Goal: Task Accomplishment & Management: Manage account settings

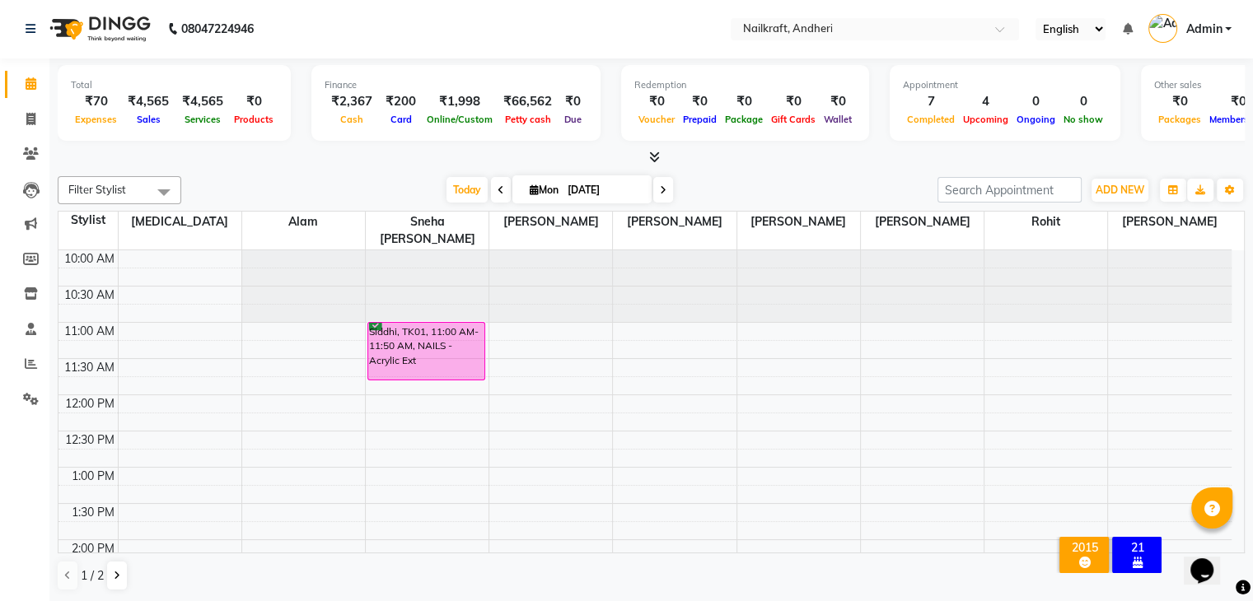
scroll to position [541, 0]
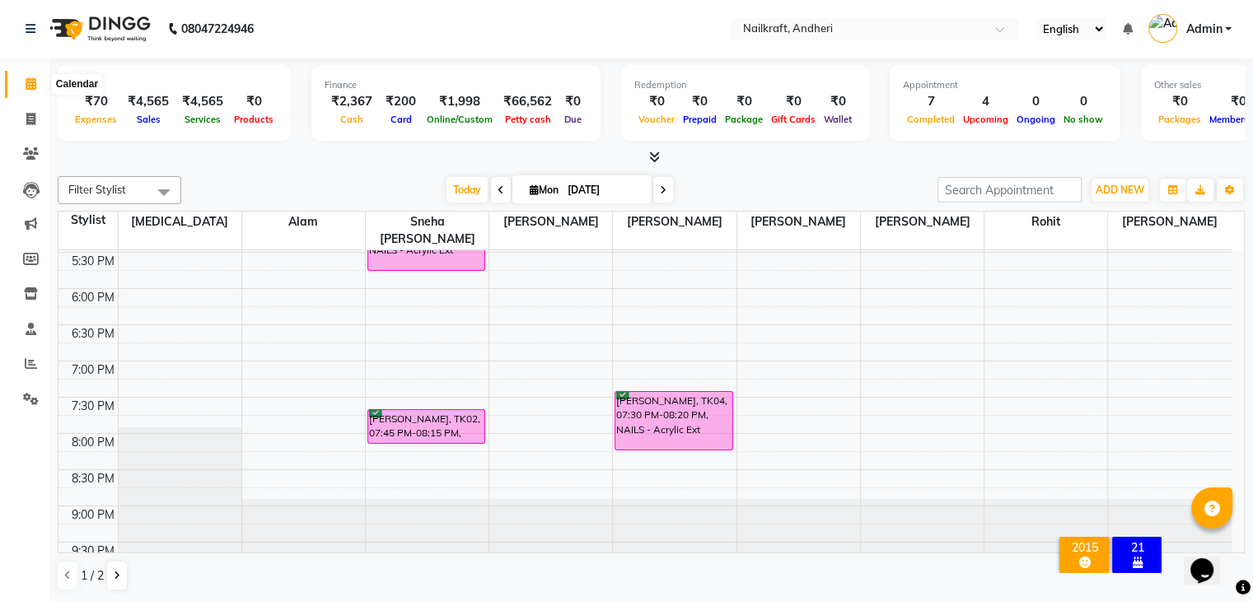
click at [34, 81] on icon at bounding box center [31, 83] width 11 height 12
click at [30, 119] on icon at bounding box center [30, 119] width 9 height 12
select select "service"
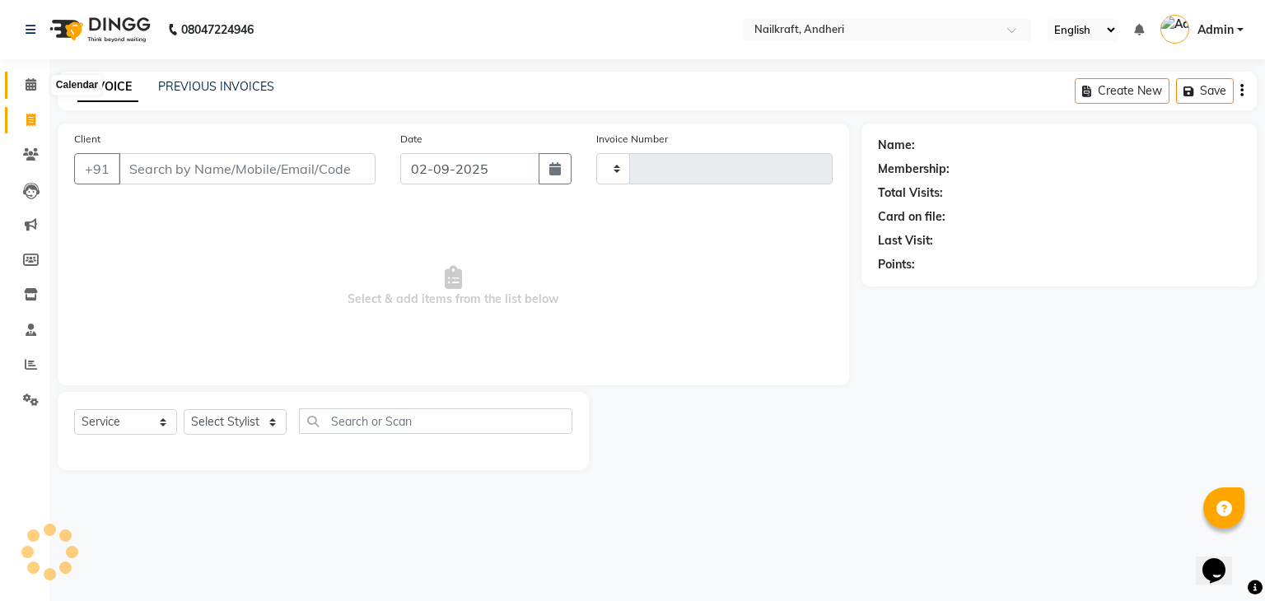
type input "2053"
select select "6081"
click at [35, 86] on icon at bounding box center [31, 84] width 11 height 12
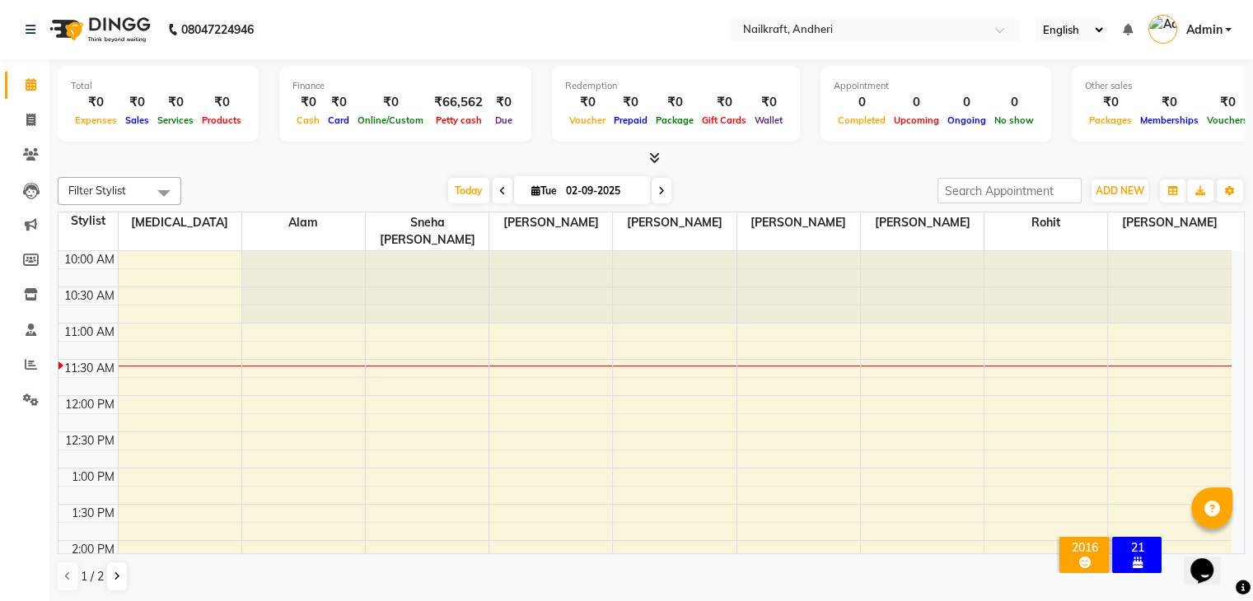
click at [408, 17] on nav "08047224946 Select Location × Nailkraft, Andheri English ENGLISH Español العربي…" at bounding box center [626, 29] width 1253 height 59
click at [654, 46] on nav "08047224946 Select Location × Nailkraft, Andheri English ENGLISH Español العربي…" at bounding box center [626, 29] width 1253 height 59
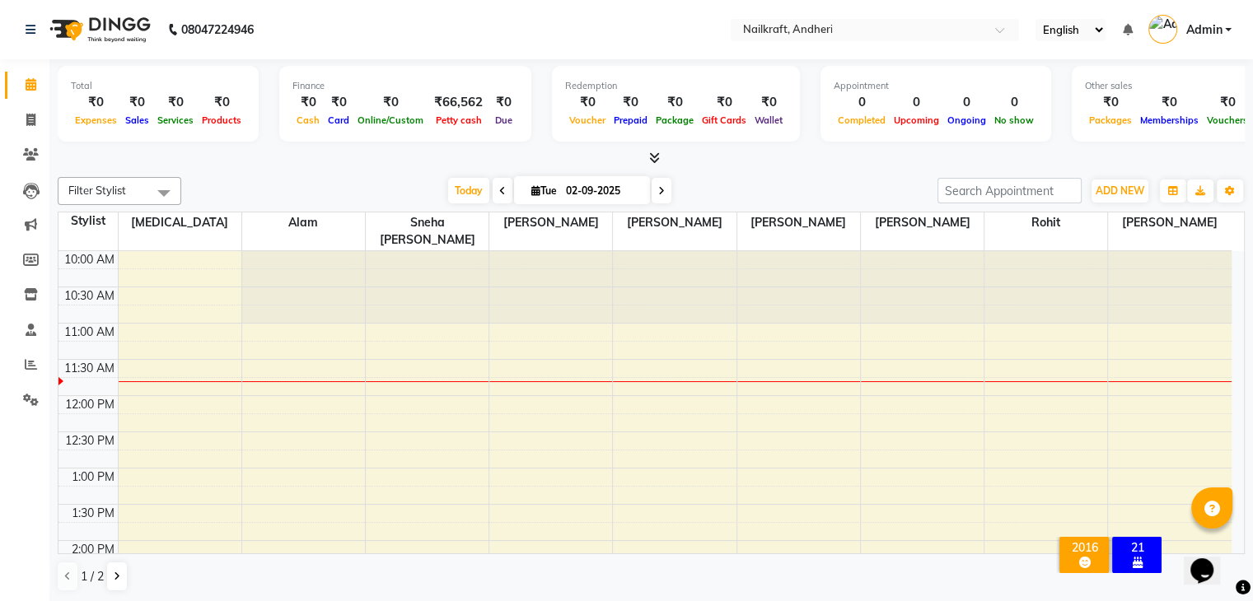
click at [533, 38] on nav "08047224946 Select Location × Nailkraft, Andheri English ENGLISH Español العربي…" at bounding box center [626, 29] width 1253 height 59
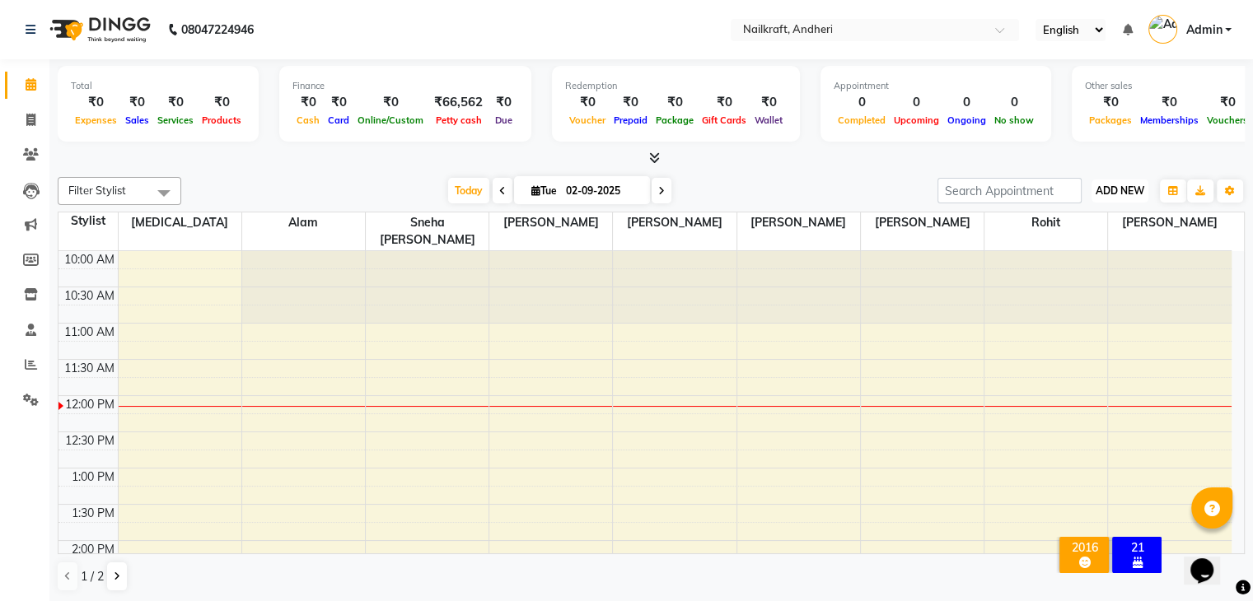
click at [1126, 184] on span "ADD NEW" at bounding box center [1119, 190] width 49 height 12
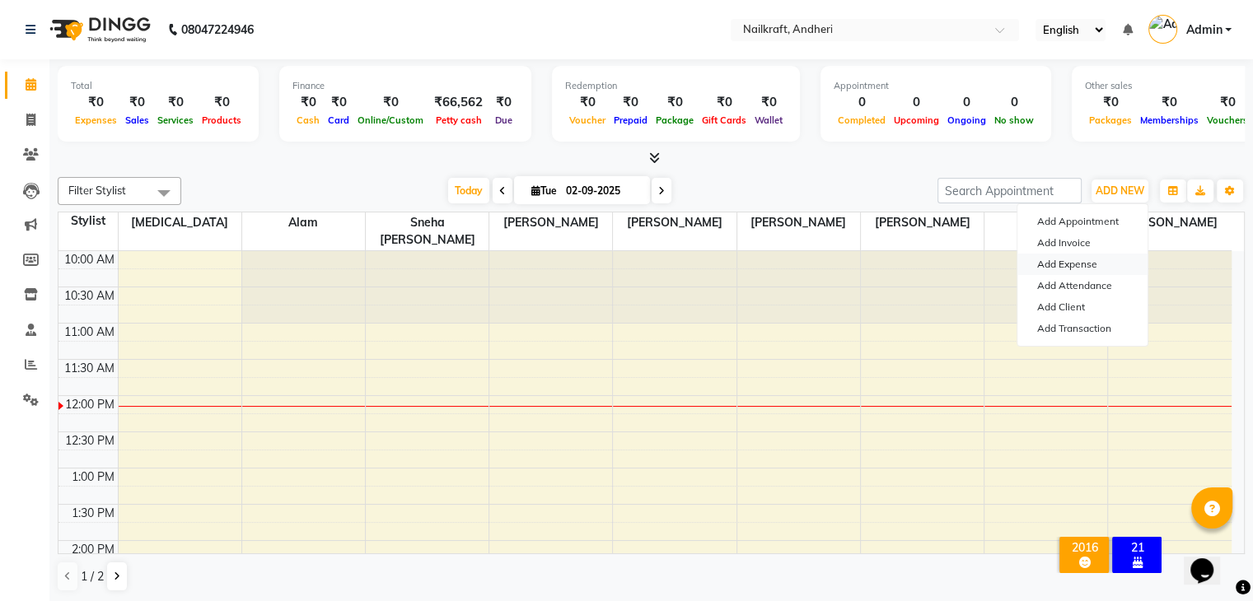
click at [1067, 264] on link "Add Expense" at bounding box center [1082, 264] width 130 height 21
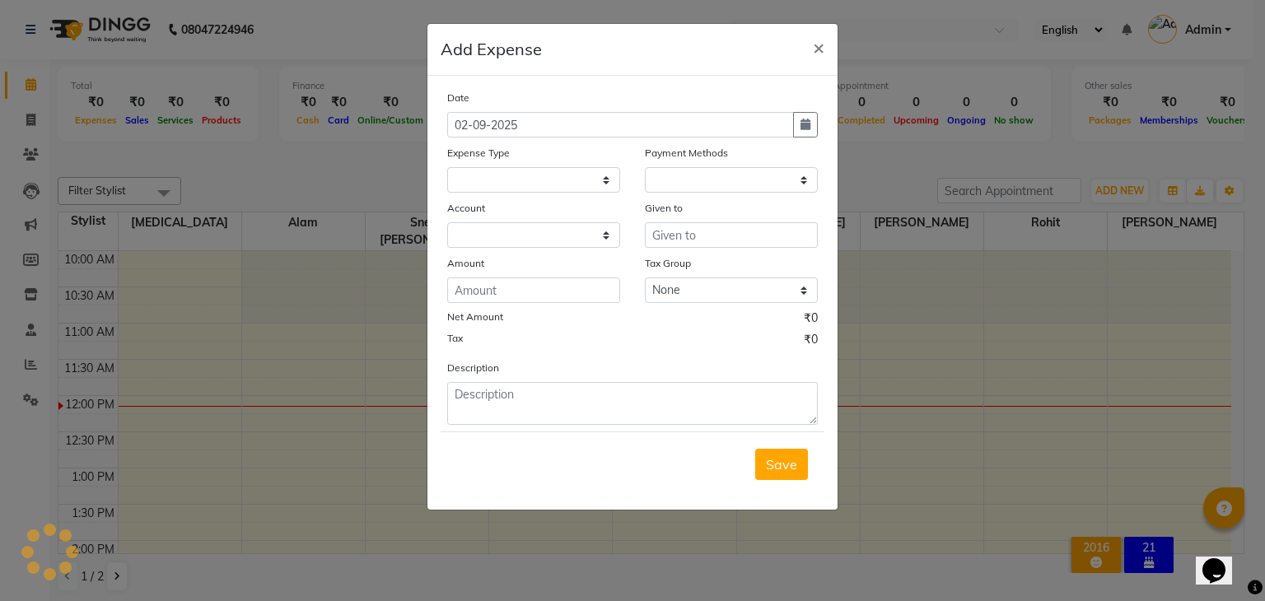
select select
select select "1"
select select "5067"
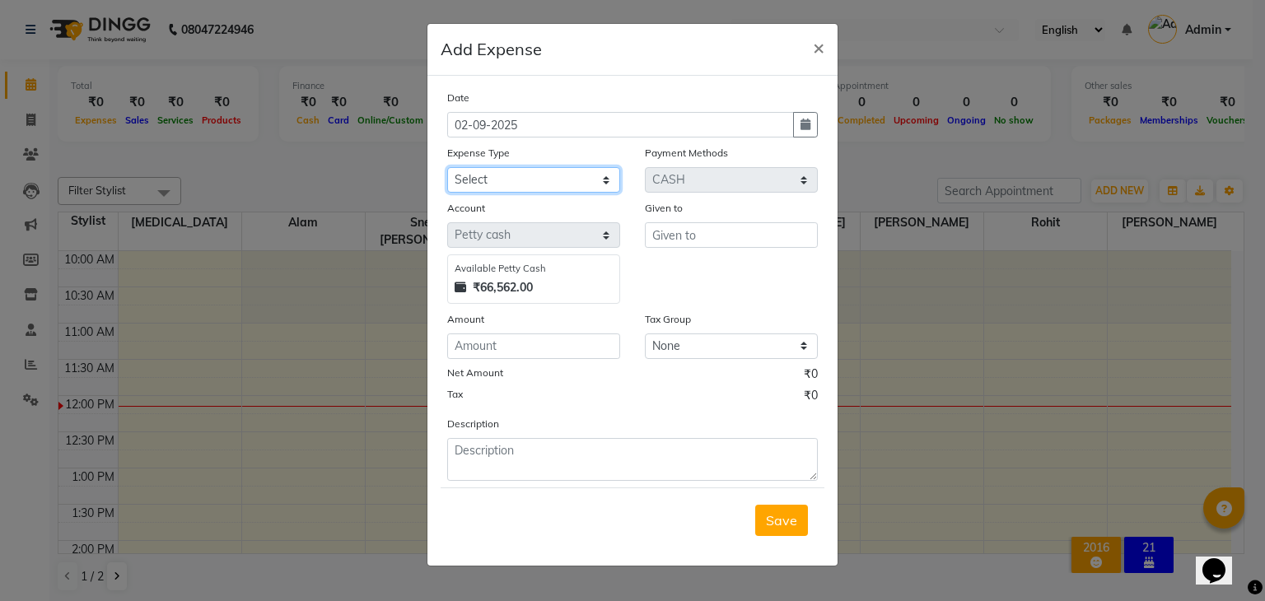
click at [521, 180] on select "Select Advance Salary Bank charges Car maintenance Cash transfer to bank Cash t…" at bounding box center [533, 180] width 173 height 26
select select "15706"
click at [447, 169] on select "Select Advance Salary Bank charges Car maintenance Cash transfer to bank Cash t…" at bounding box center [533, 180] width 173 height 26
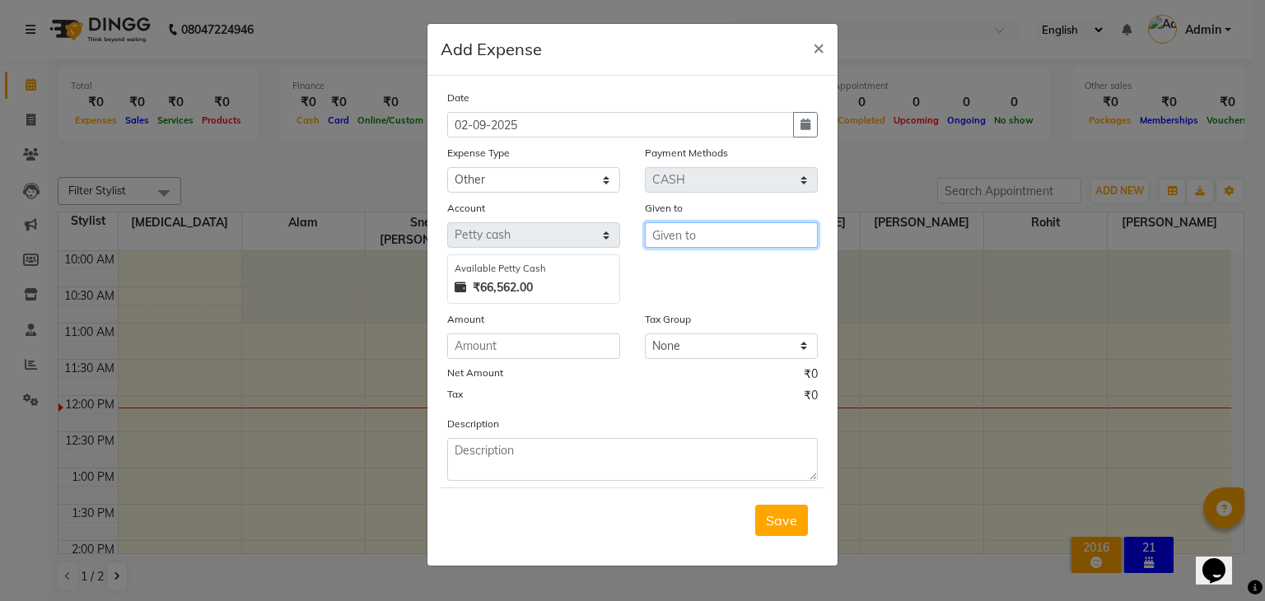
click at [742, 237] on input "text" at bounding box center [731, 235] width 173 height 26
type input "MAUSHI"
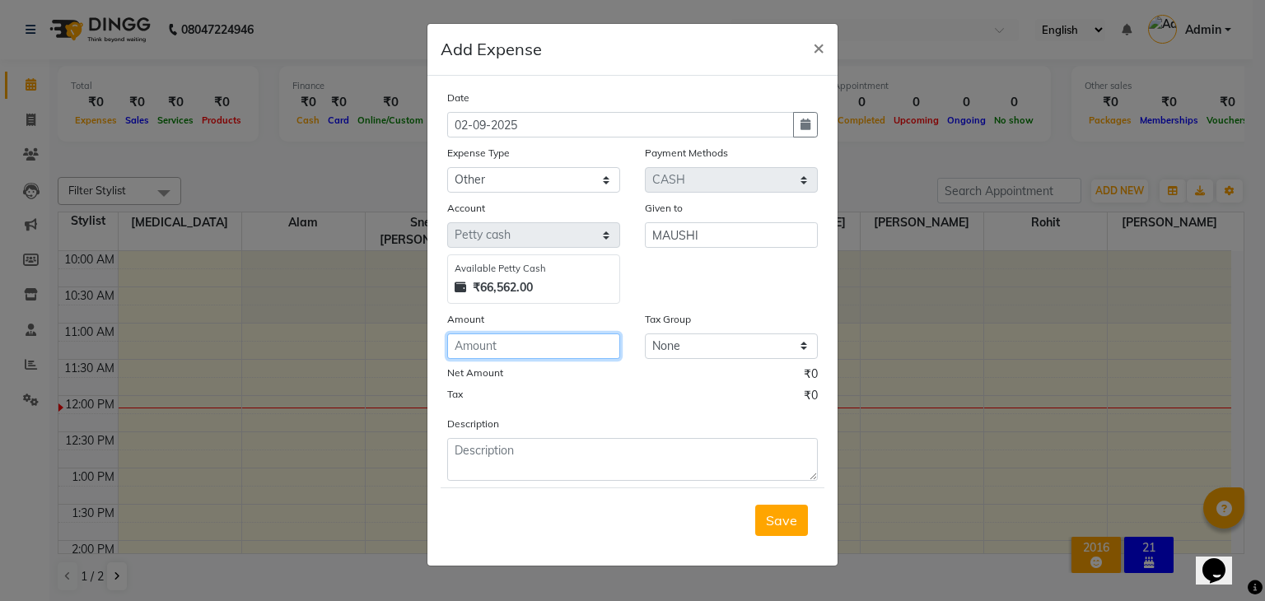
click at [560, 352] on input "number" at bounding box center [533, 347] width 173 height 26
type input "500"
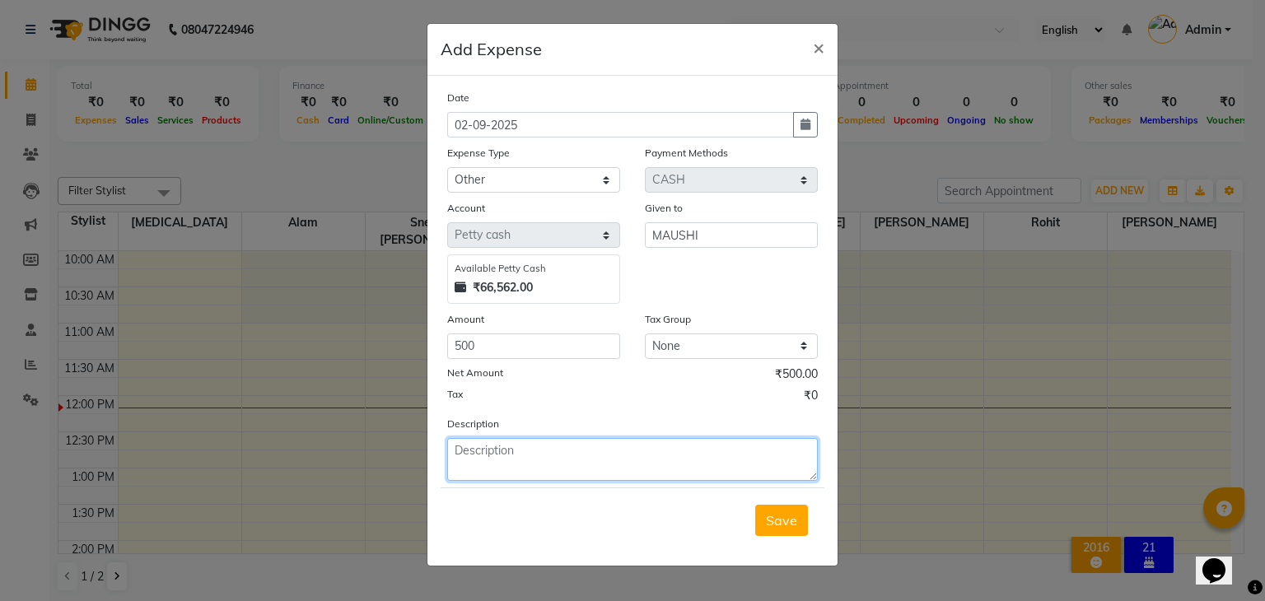
click at [547, 442] on textarea at bounding box center [632, 459] width 371 height 43
type textarea "ADV 500"
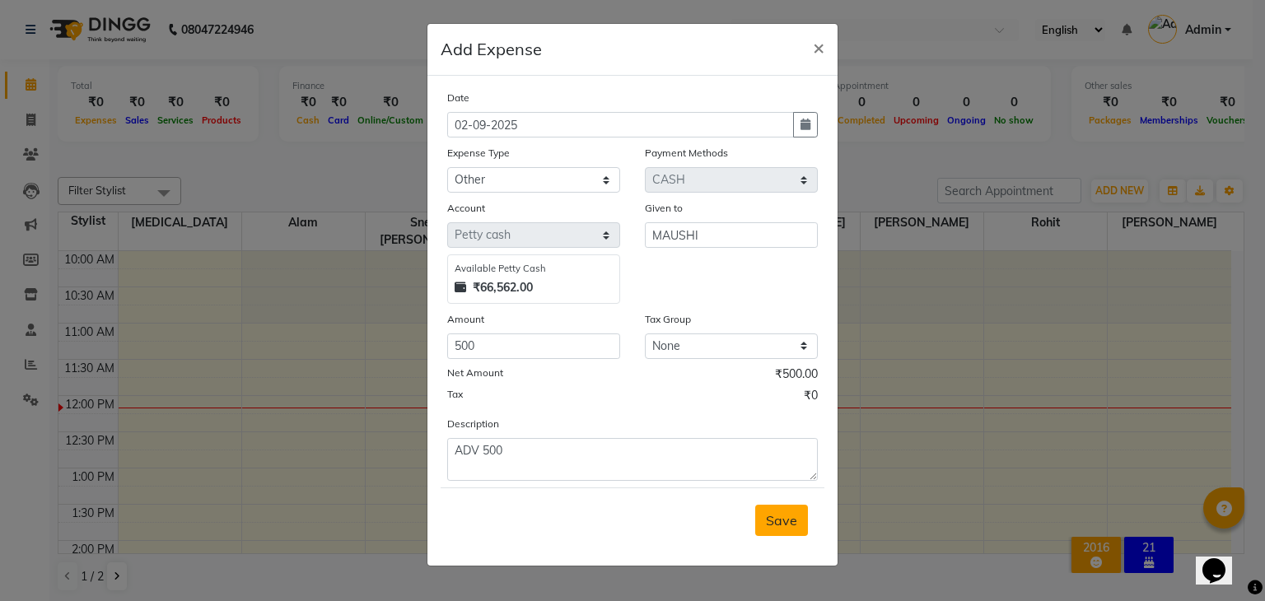
click at [769, 531] on button "Save" at bounding box center [781, 520] width 53 height 31
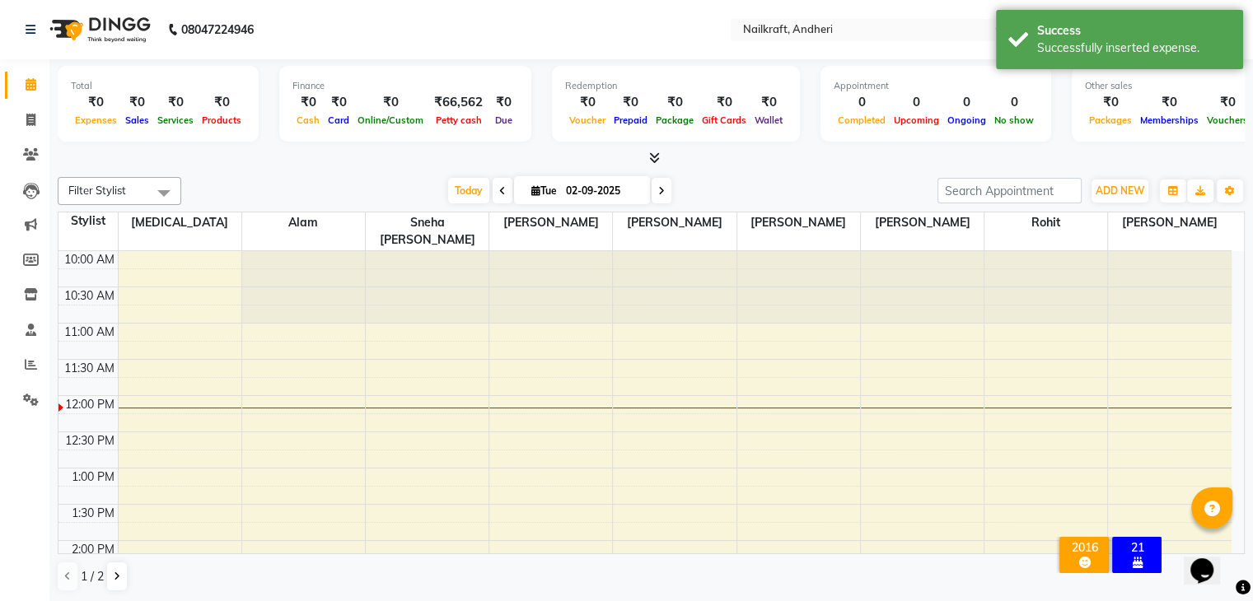
click at [343, 199] on div "Today Tue 02-09-2025" at bounding box center [559, 191] width 740 height 25
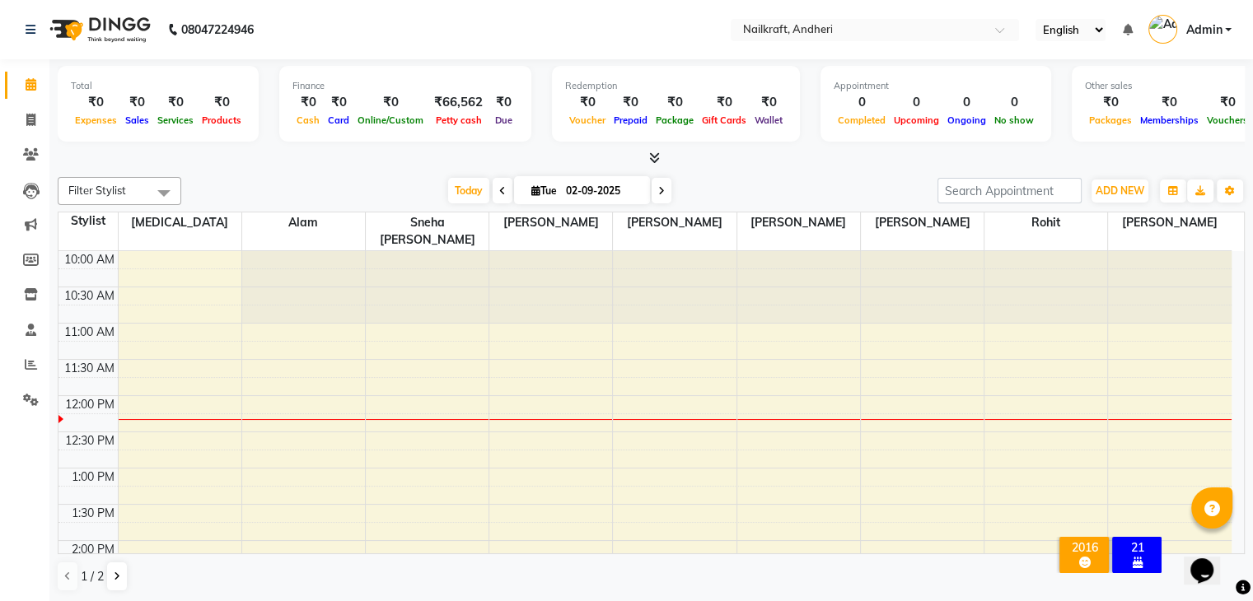
click at [600, 186] on input "02-09-2025" at bounding box center [602, 191] width 82 height 25
select select "9"
select select "2025"
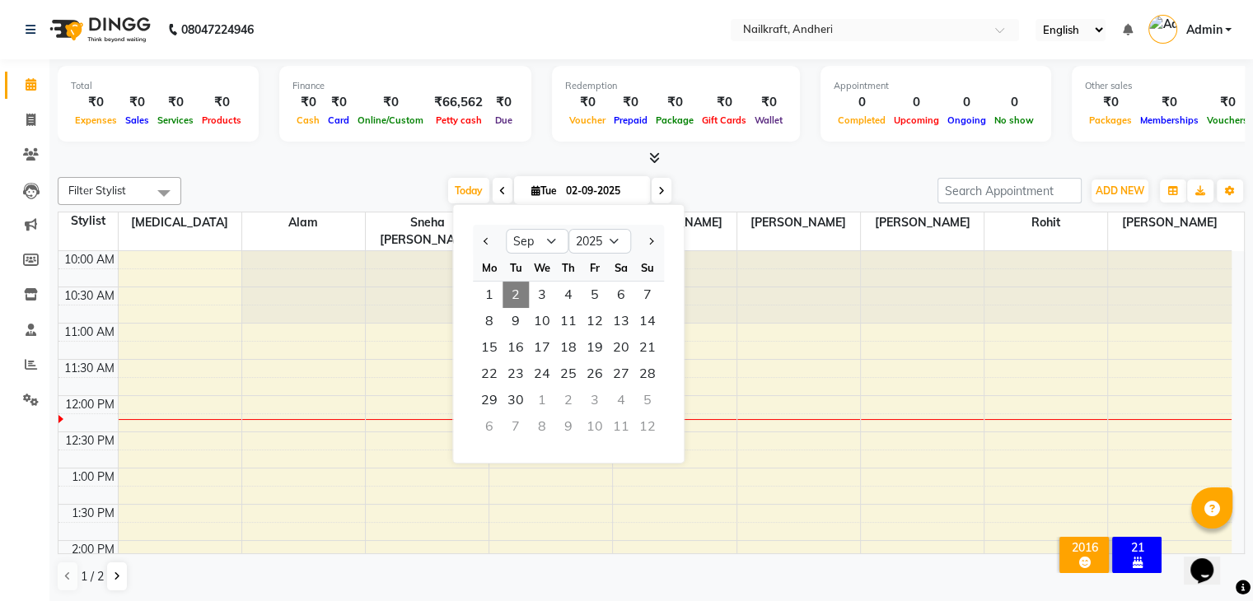
click at [716, 185] on div "Today Tue 02-09-2025 Jan Feb Mar Apr May Jun Jul Aug Sep Oct Nov Dec 2015 2016 …" at bounding box center [559, 191] width 740 height 25
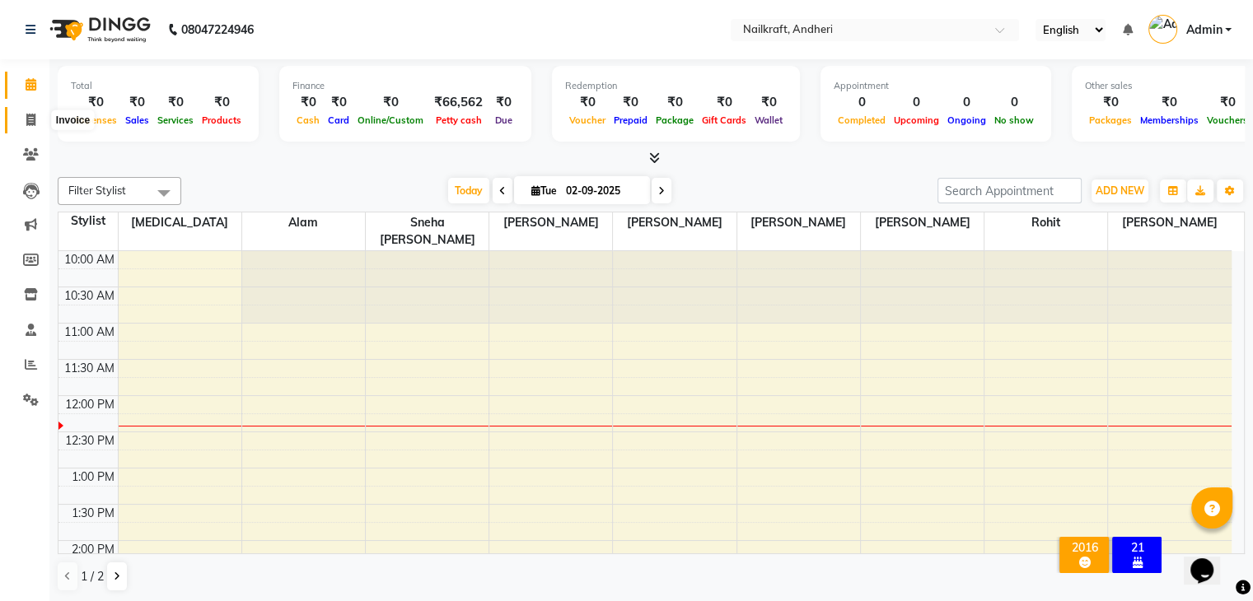
click at [33, 119] on icon at bounding box center [30, 120] width 9 height 12
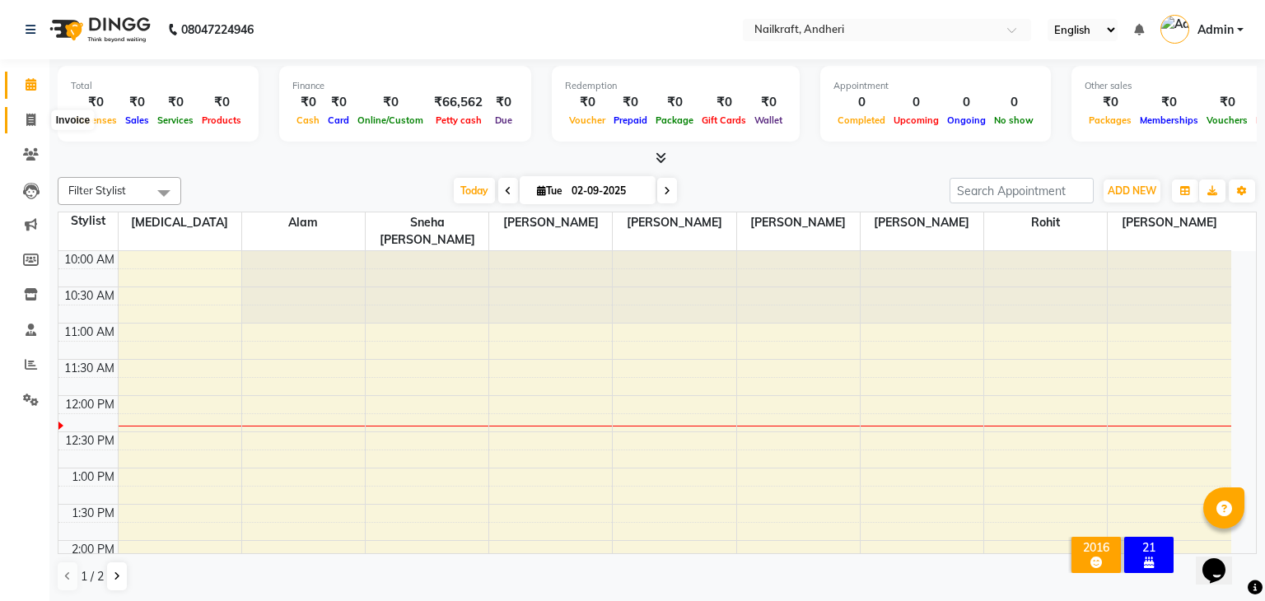
select select "service"
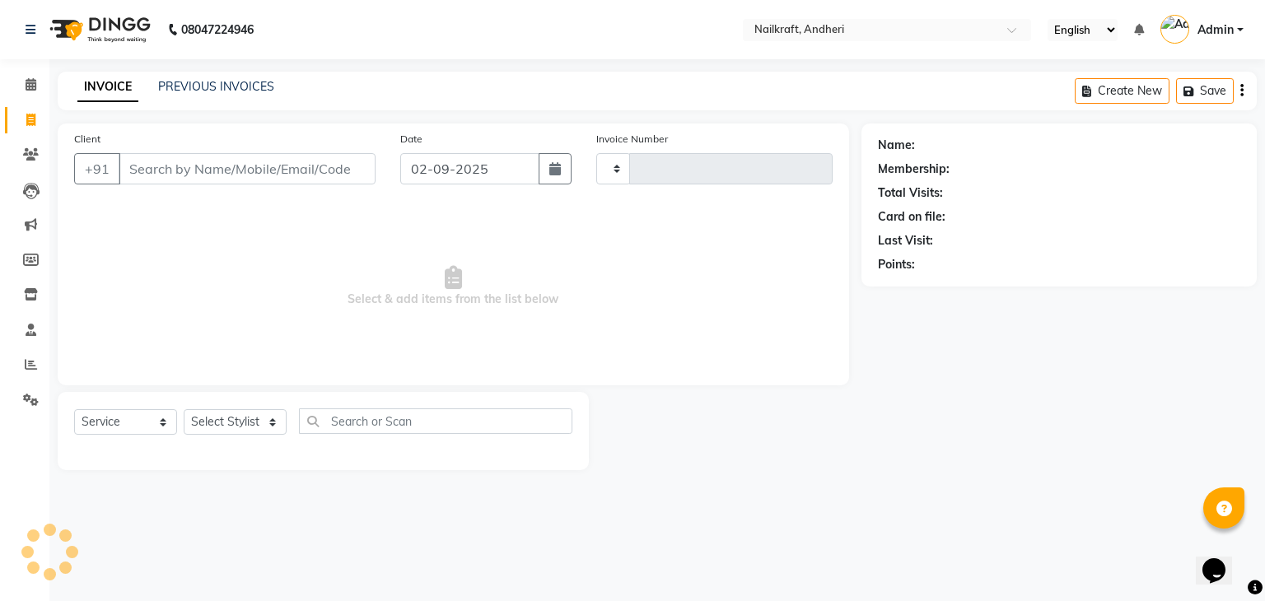
type input "2053"
select select "6081"
click at [34, 254] on icon at bounding box center [31, 260] width 16 height 12
select select
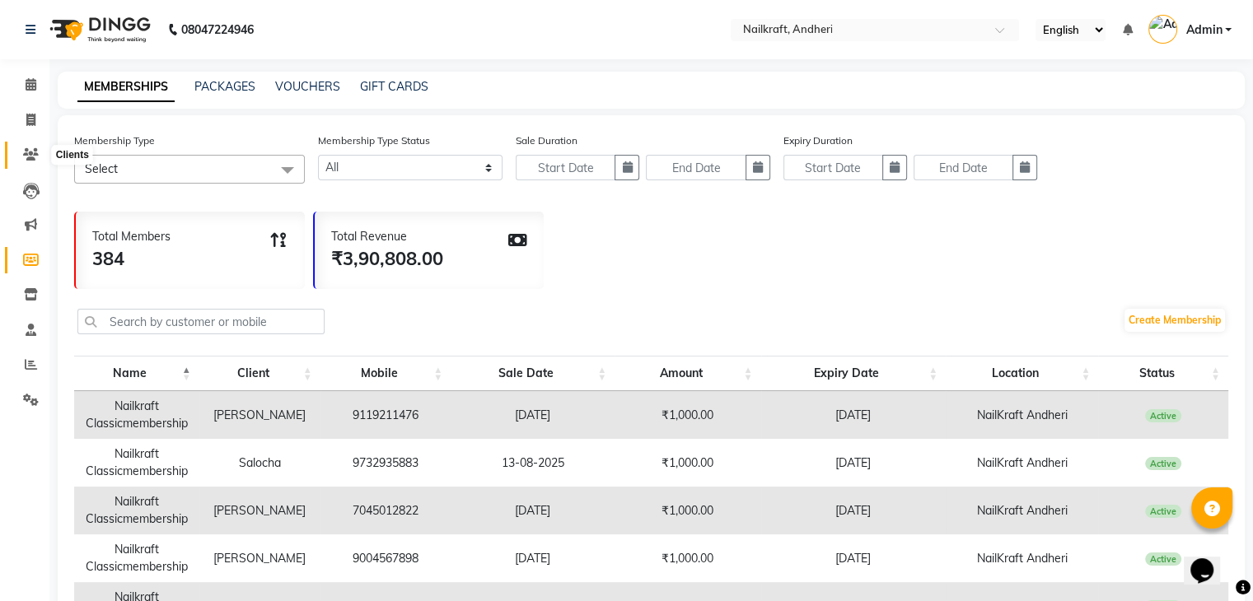
click at [33, 154] on icon at bounding box center [31, 154] width 16 height 12
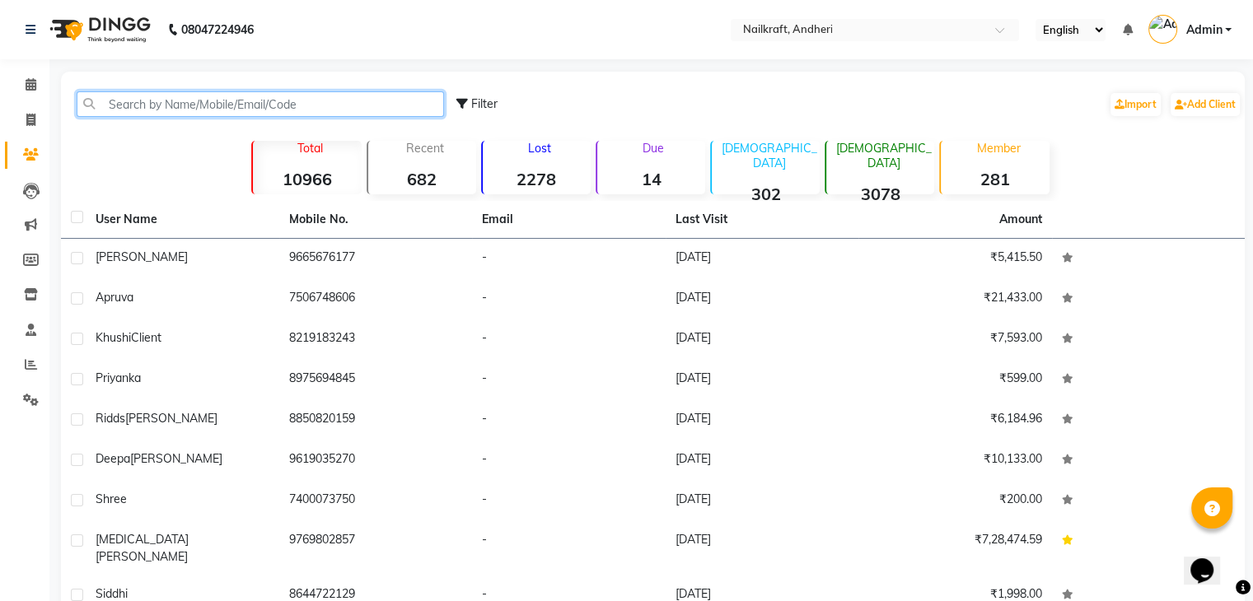
click at [151, 101] on input "text" at bounding box center [260, 104] width 367 height 26
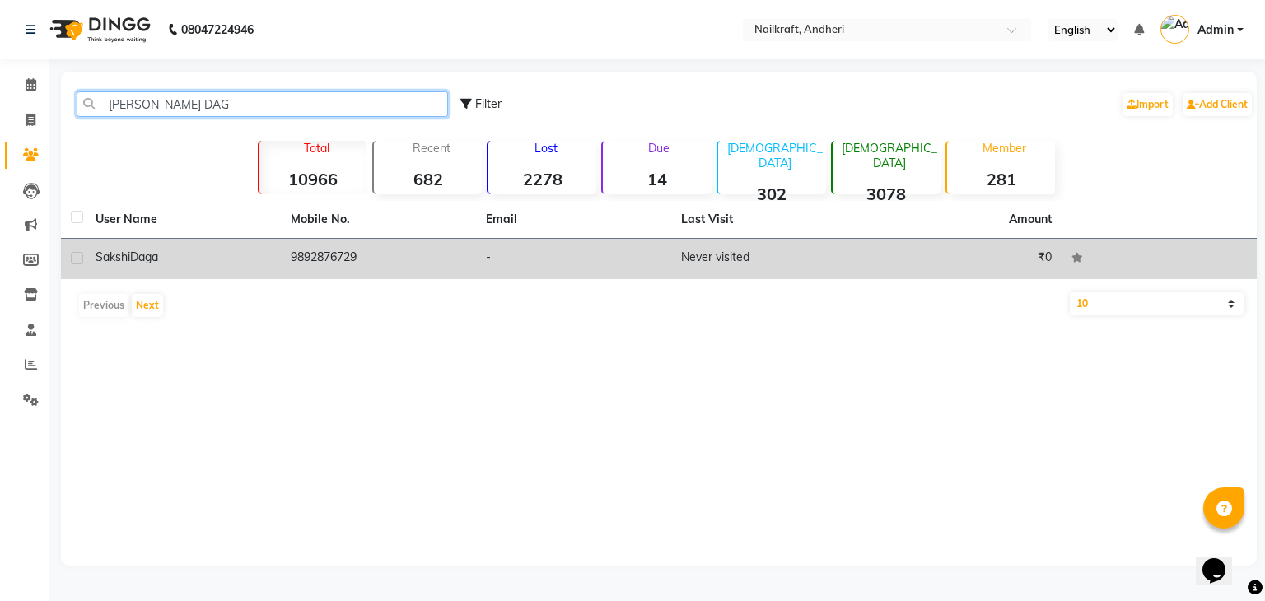
type input "SAKSHI DAG"
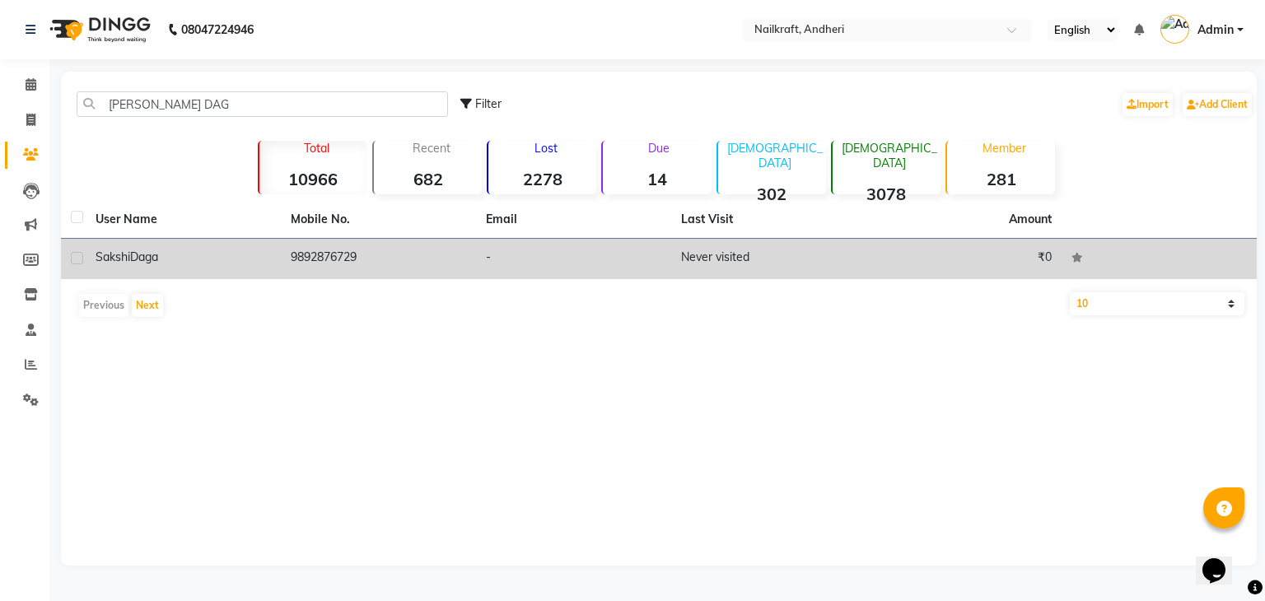
click at [314, 262] on td "9892876729" at bounding box center [378, 259] width 195 height 40
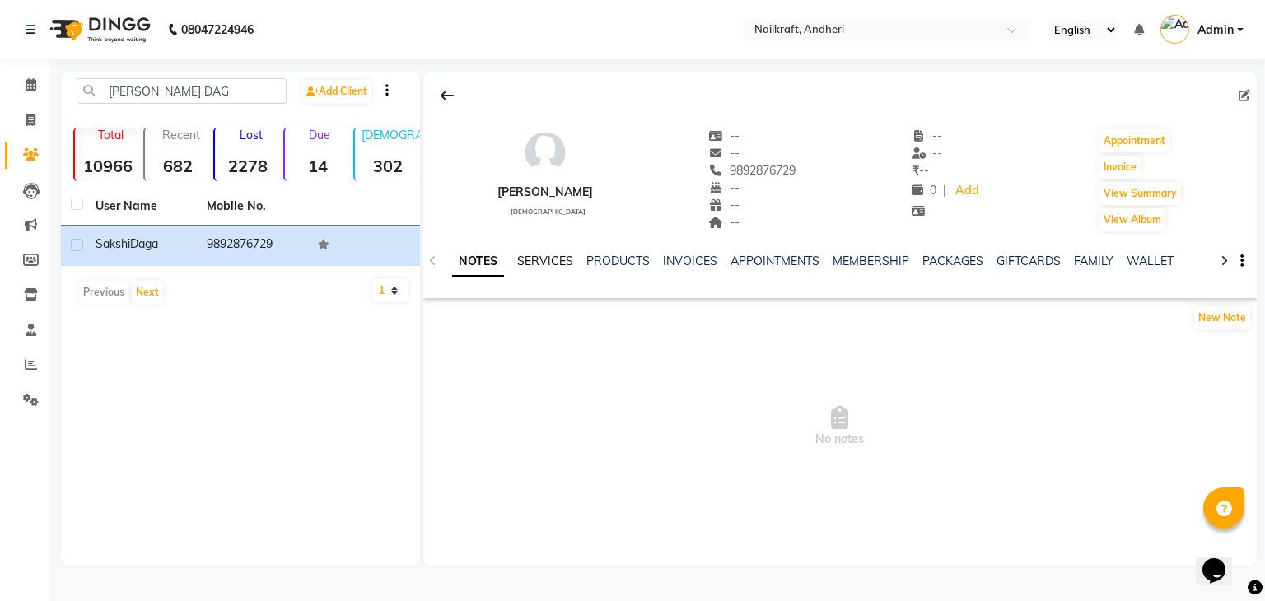
click at [542, 264] on link "SERVICES" at bounding box center [545, 261] width 56 height 15
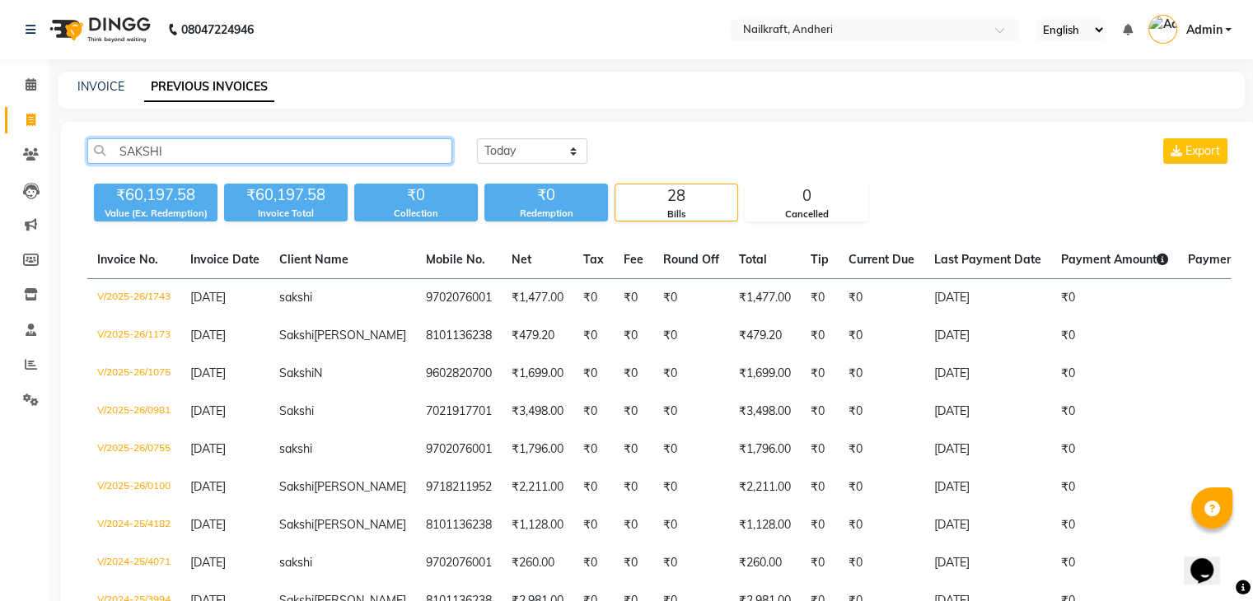
click at [395, 156] on input "SAKSHI" at bounding box center [269, 151] width 365 height 26
type input "S"
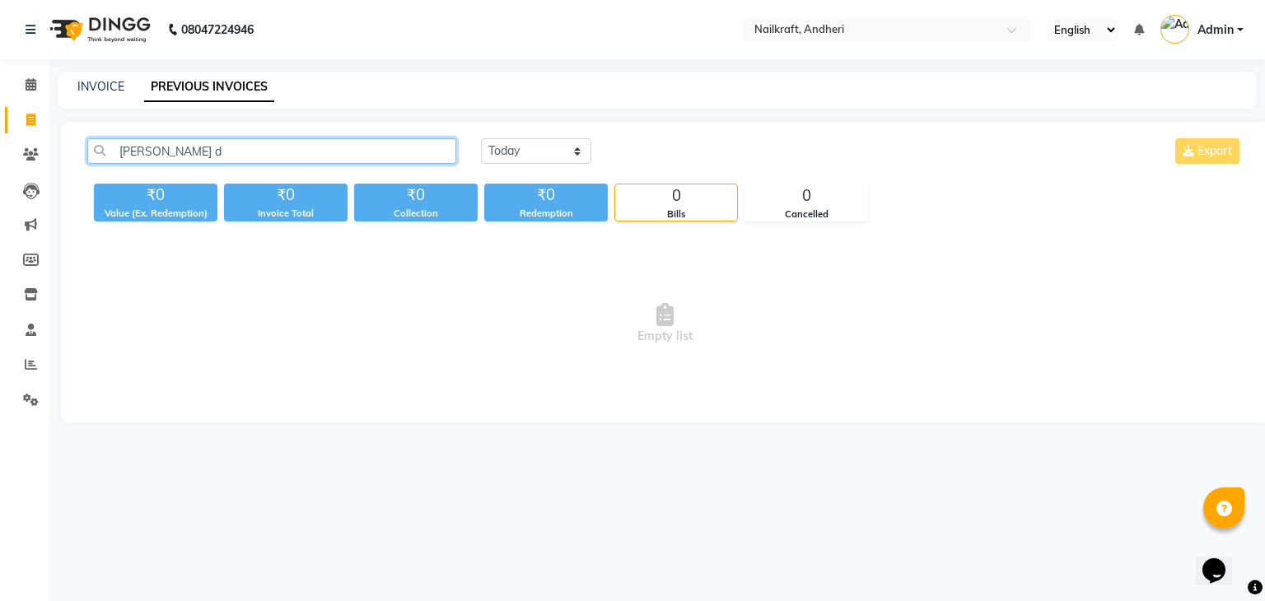
click at [162, 152] on input "[PERSON_NAME] d" at bounding box center [271, 151] width 369 height 26
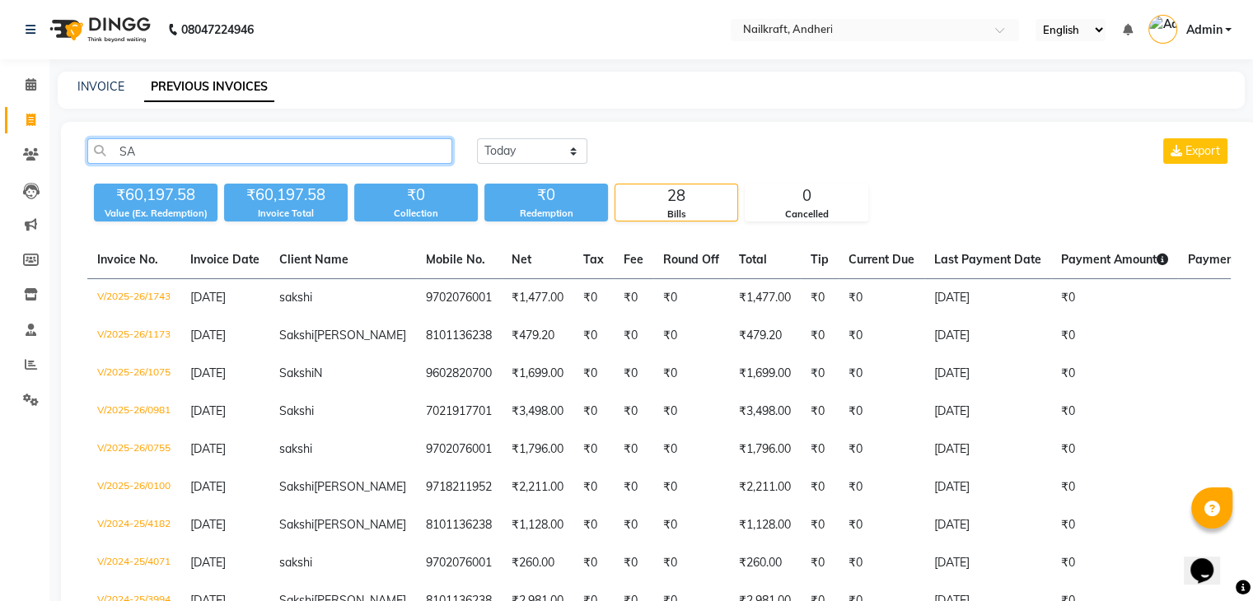
type input "S"
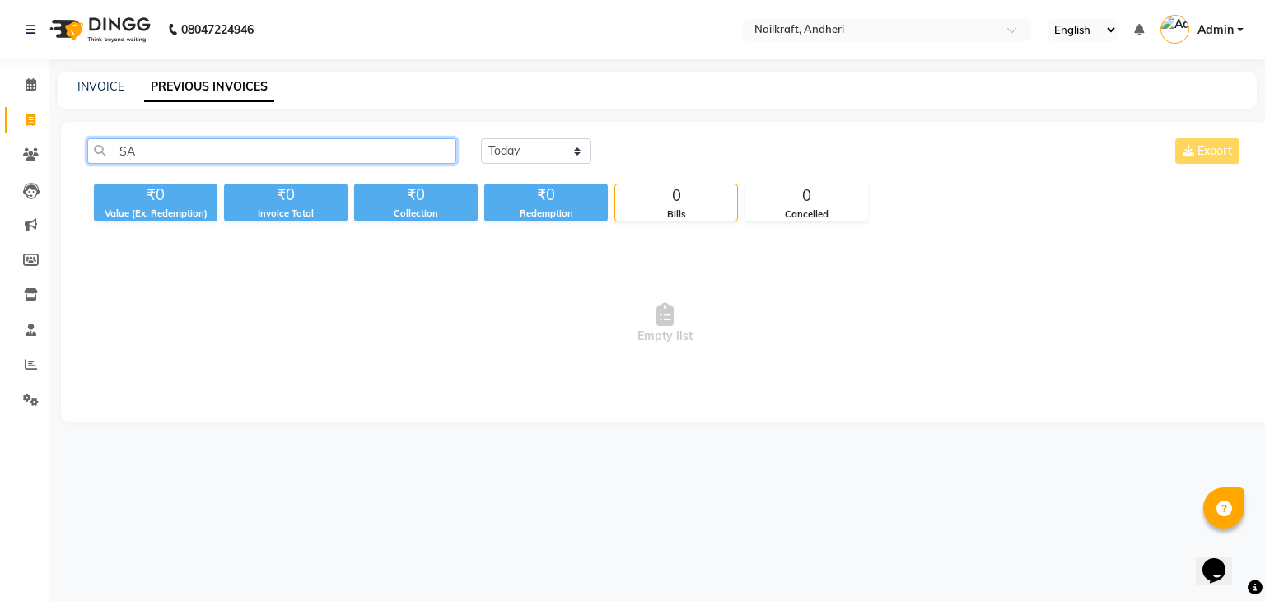
type input "S"
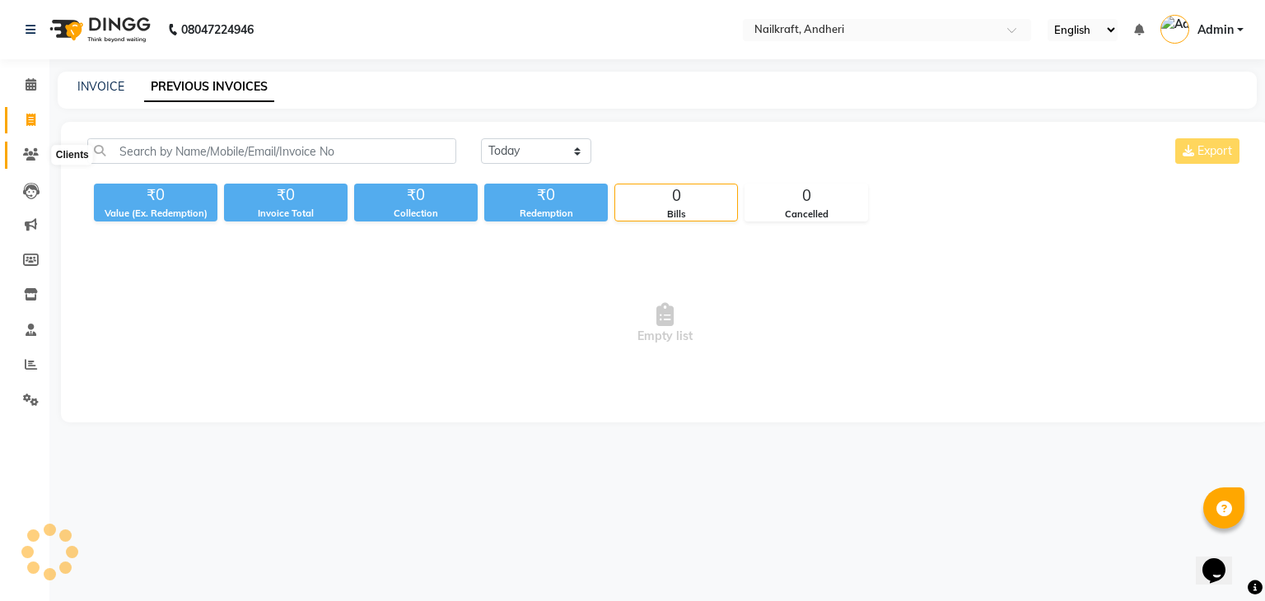
click at [26, 156] on icon at bounding box center [31, 154] width 16 height 12
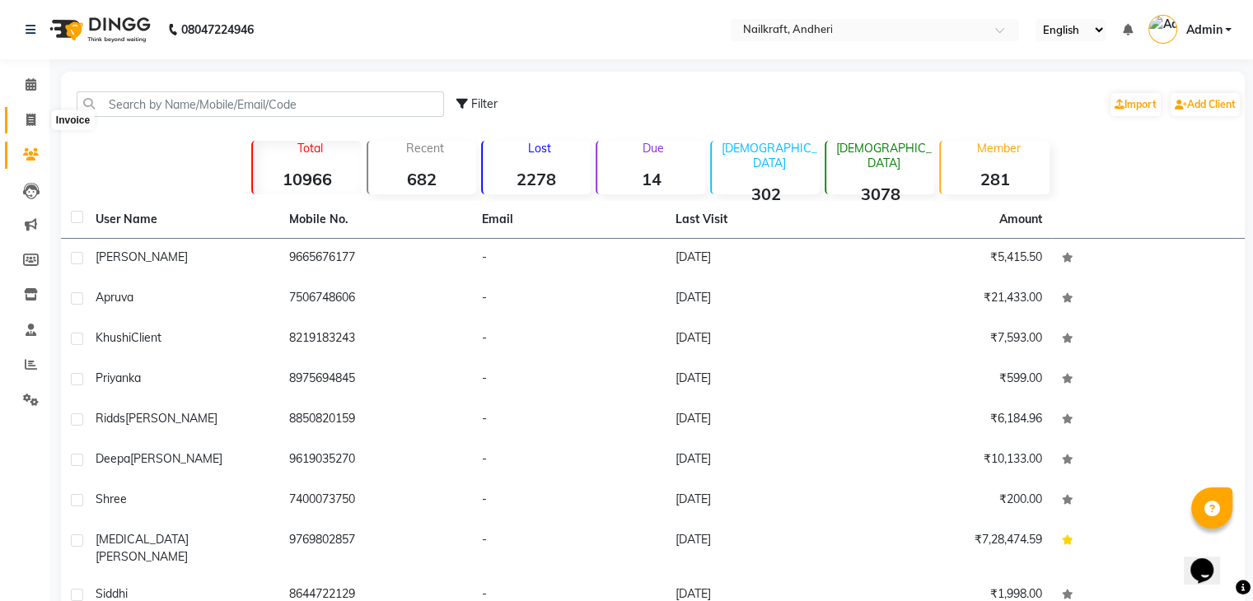
click at [35, 116] on icon at bounding box center [30, 120] width 9 height 12
select select "service"
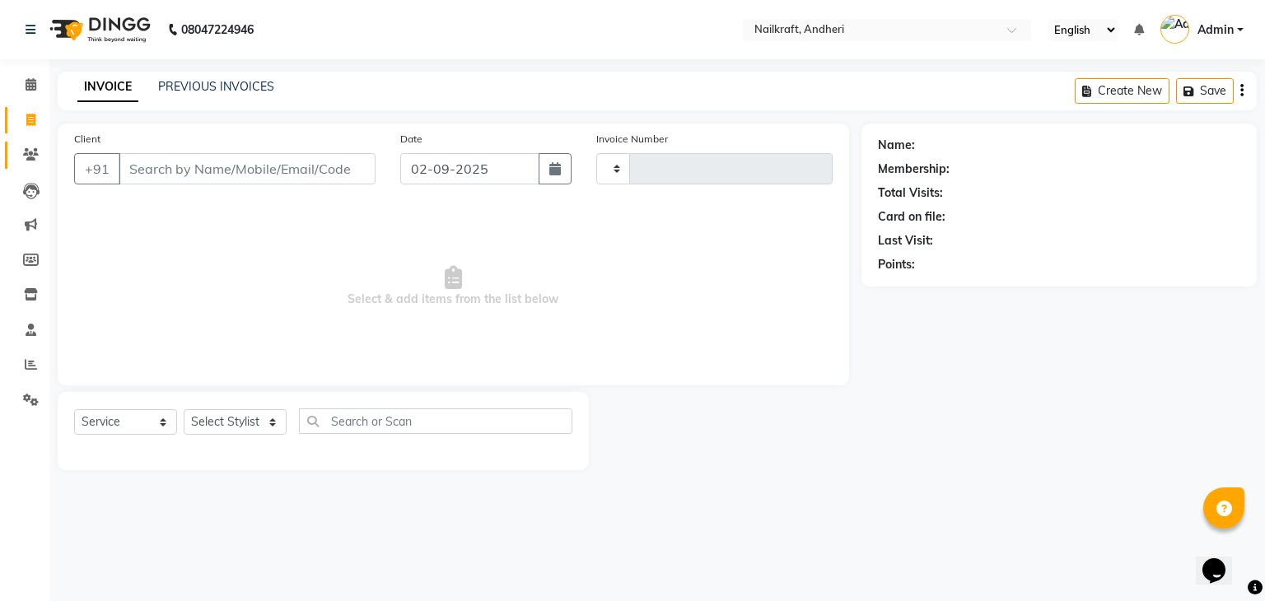
type input "2053"
select select "6081"
click at [31, 152] on icon at bounding box center [31, 154] width 16 height 12
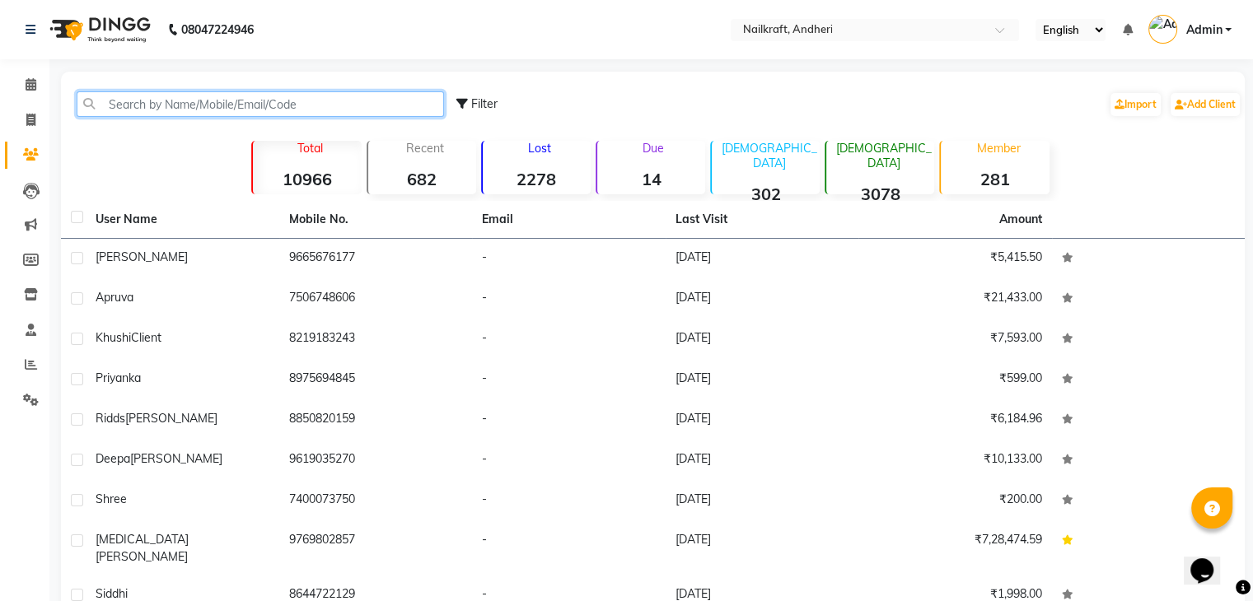
click at [218, 106] on input "text" at bounding box center [260, 104] width 367 height 26
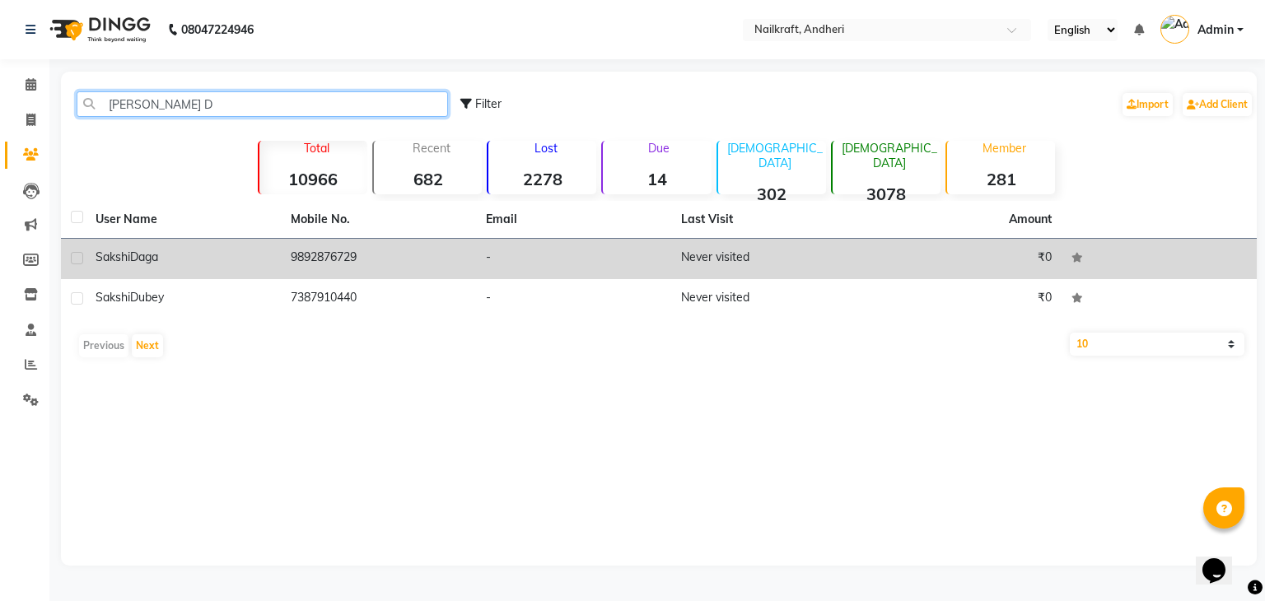
type input "[PERSON_NAME] D"
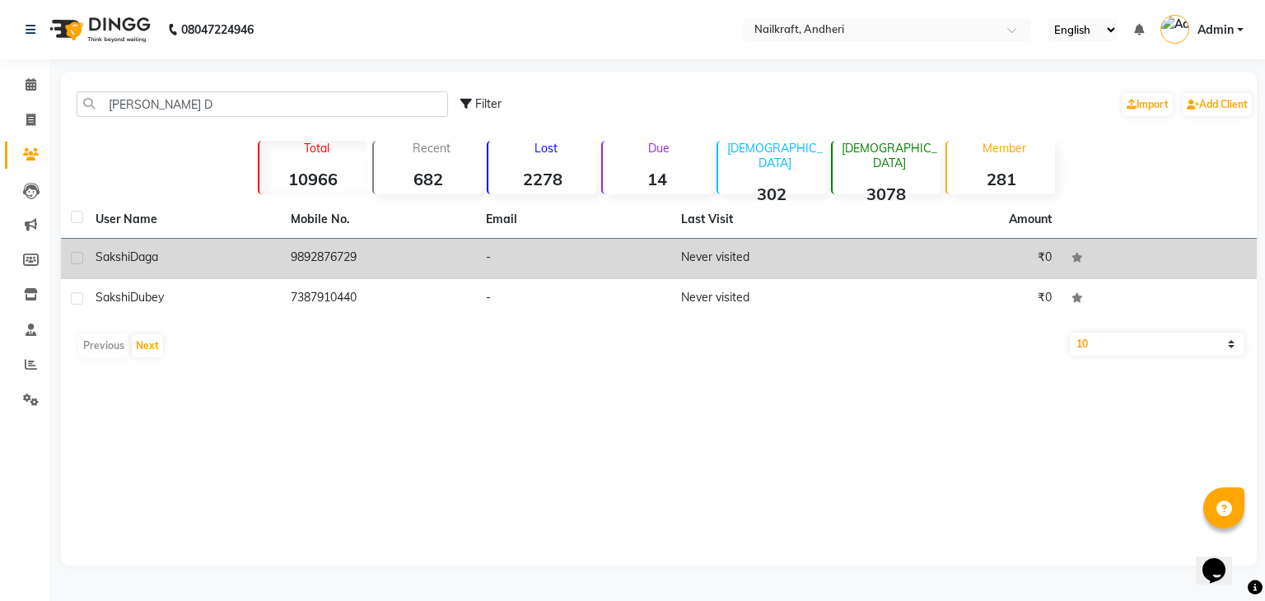
click at [303, 257] on td "9892876729" at bounding box center [378, 259] width 195 height 40
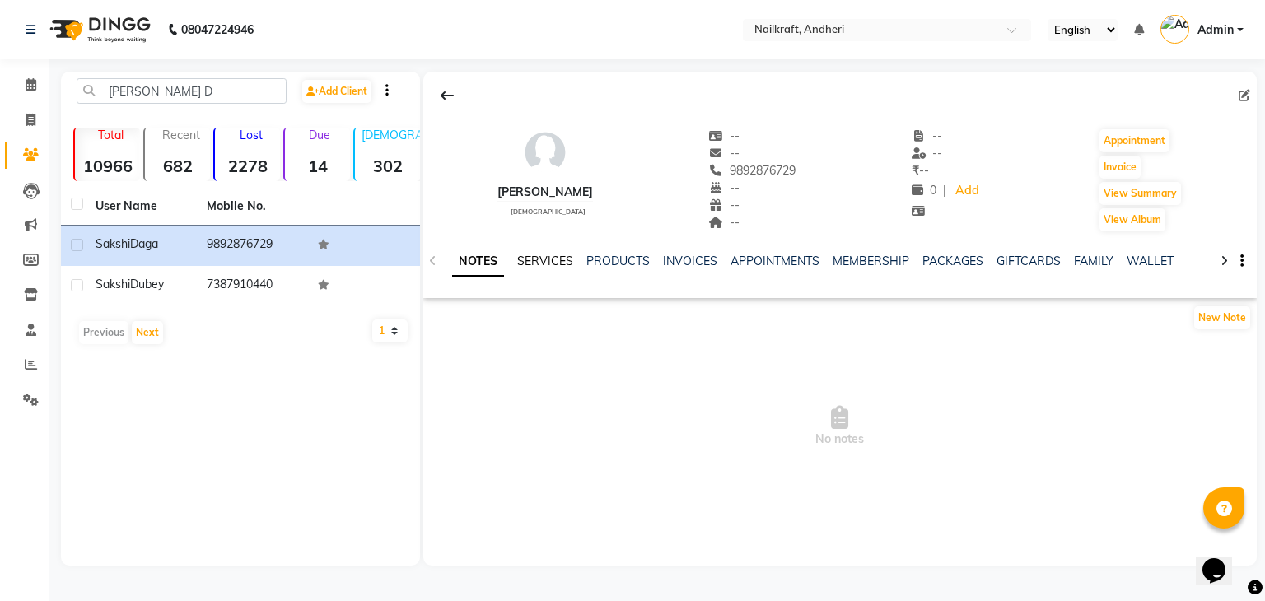
click at [527, 257] on link "SERVICES" at bounding box center [545, 261] width 56 height 15
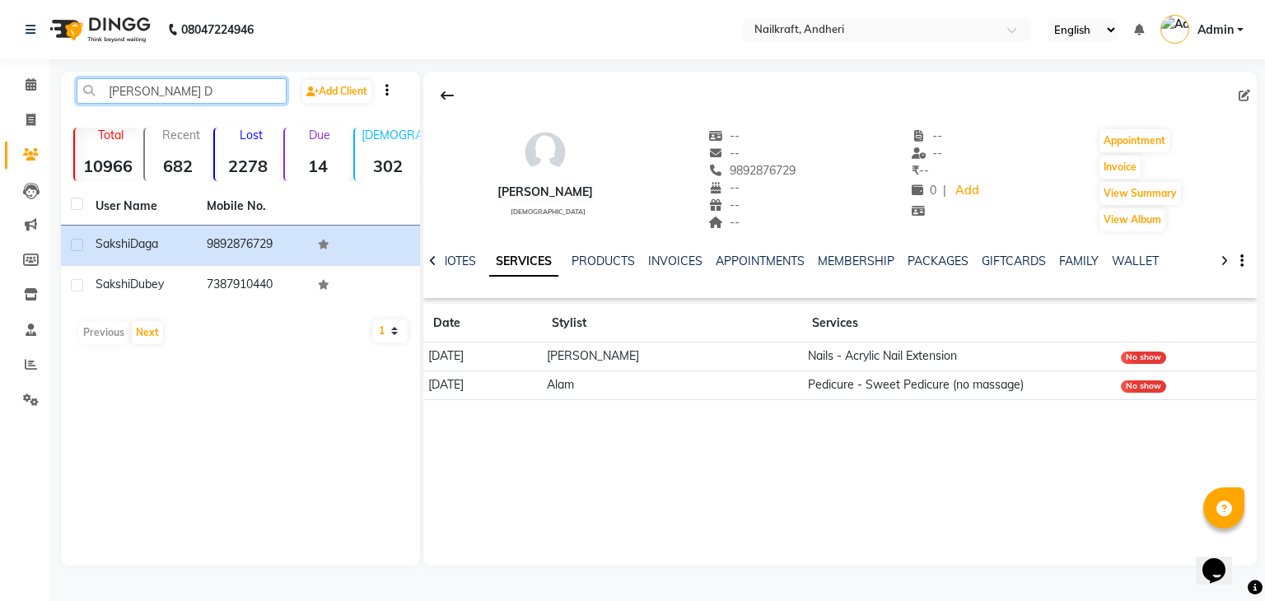
click at [193, 80] on input "[PERSON_NAME] D" at bounding box center [182, 91] width 210 height 26
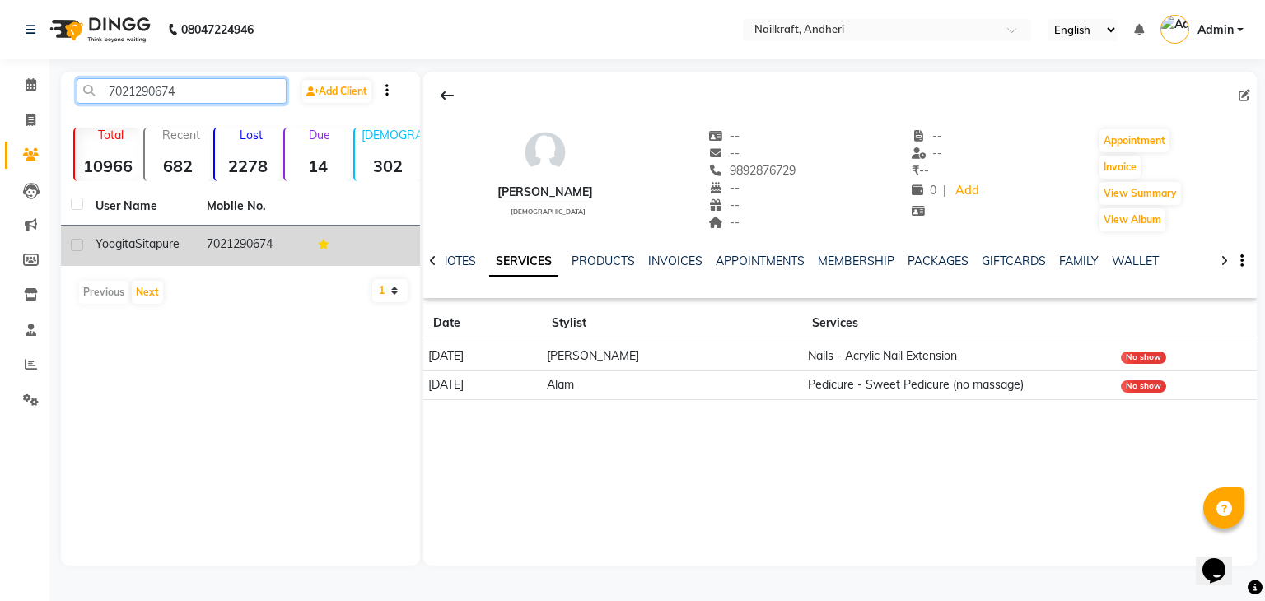
type input "7021290674"
click at [212, 248] on td "7021290674" at bounding box center [252, 246] width 111 height 40
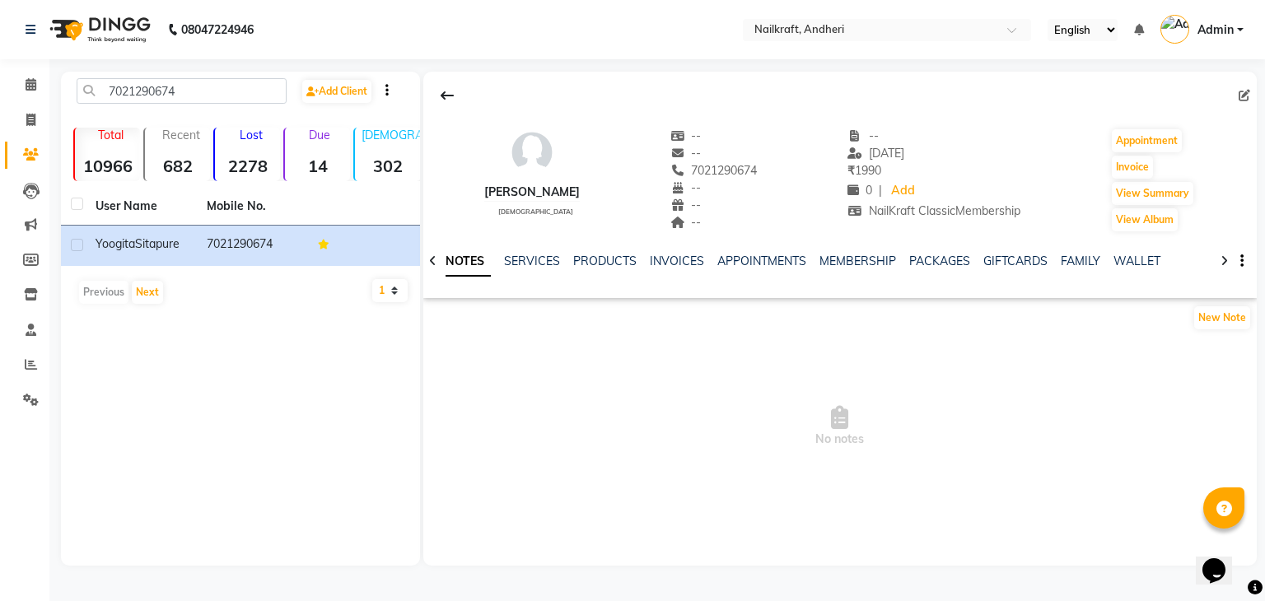
click at [815, 258] on ul "NOTES SERVICES PRODUCTS INVOICES APPOINTMENTS MEMBERSHIP PACKAGES GIFTCARDS FAM…" at bounding box center [806, 261] width 735 height 17
click at [824, 259] on link "MEMBERSHIP" at bounding box center [857, 261] width 77 height 15
